Goal: Task Accomplishment & Management: Manage account settings

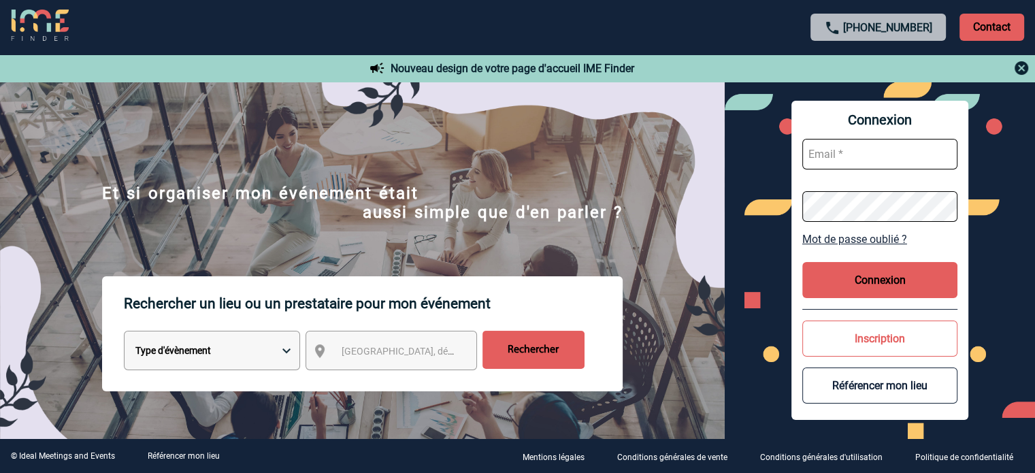
type input "[EMAIL_ADDRESS][DOMAIN_NAME]"
click at [838, 261] on div "Connexion gvacher@ime-groupe.com Mot de passe oublié ? Connexion Inscription Ré…" at bounding box center [879, 260] width 177 height 319
click at [831, 269] on button "Connexion" at bounding box center [879, 280] width 155 height 36
type input "[EMAIL_ADDRESS][DOMAIN_NAME]"
click at [903, 279] on button "Connexion" at bounding box center [879, 280] width 155 height 36
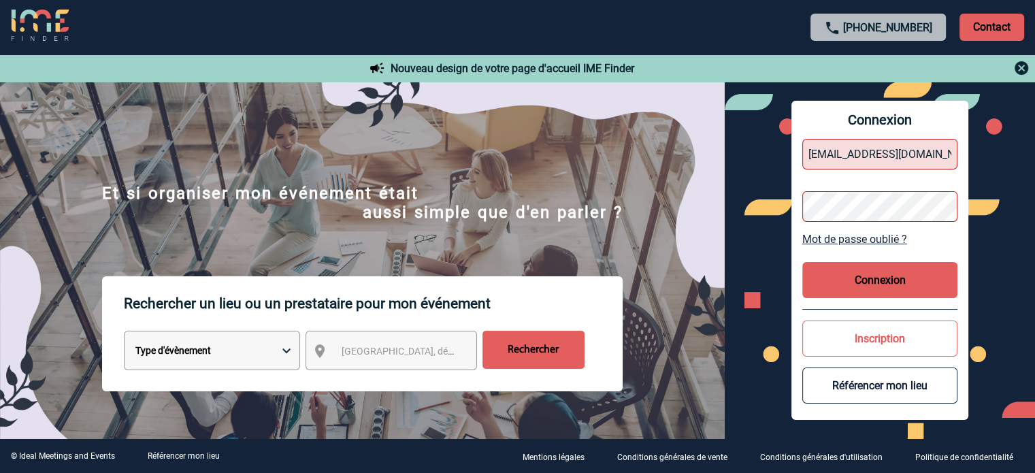
click at [898, 279] on button "Connexion" at bounding box center [879, 280] width 155 height 36
click at [907, 275] on button "Connexion" at bounding box center [879, 280] width 155 height 36
